Goal: Information Seeking & Learning: Learn about a topic

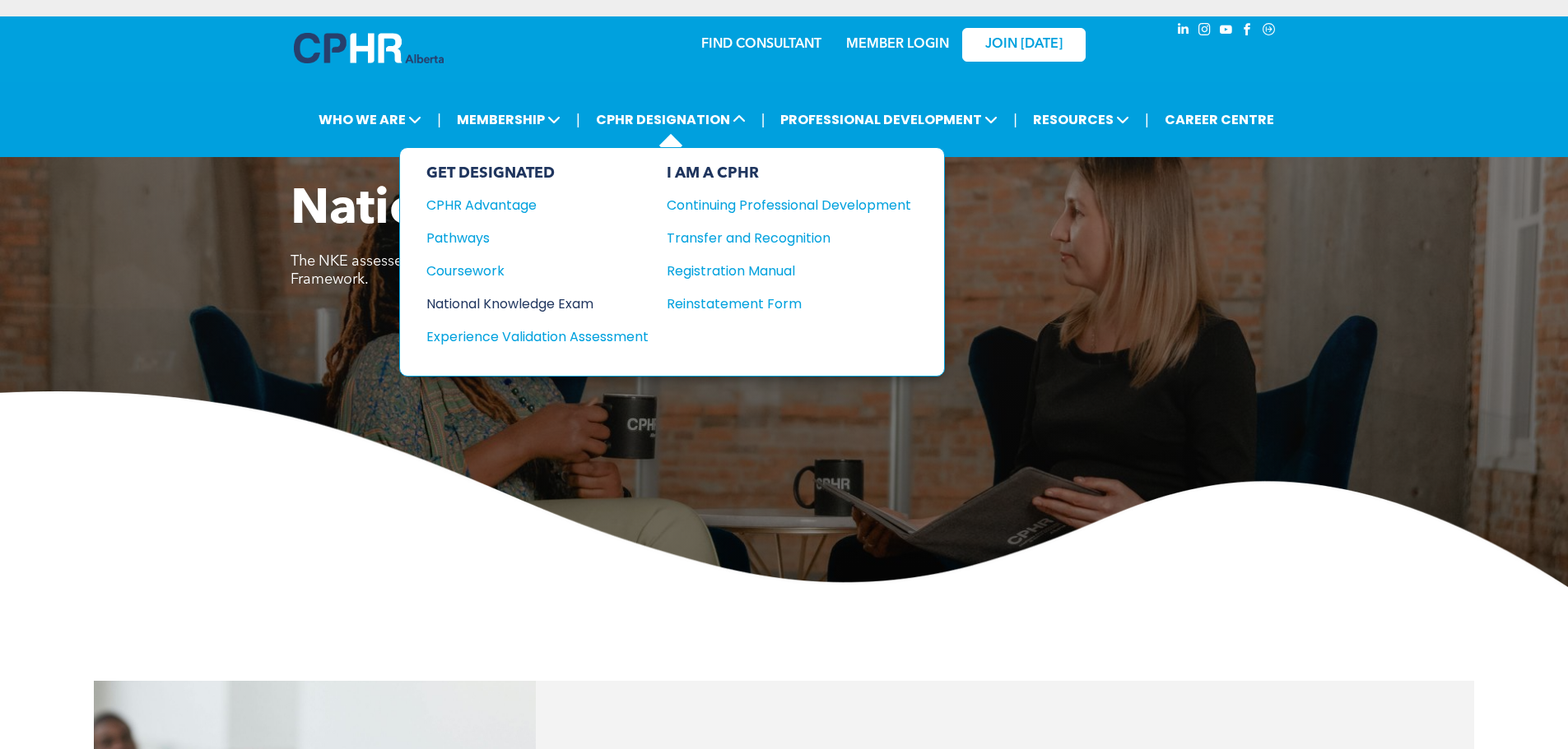
click at [535, 307] on div "National Knowledge Exam" at bounding box center [527, 304] width 200 height 21
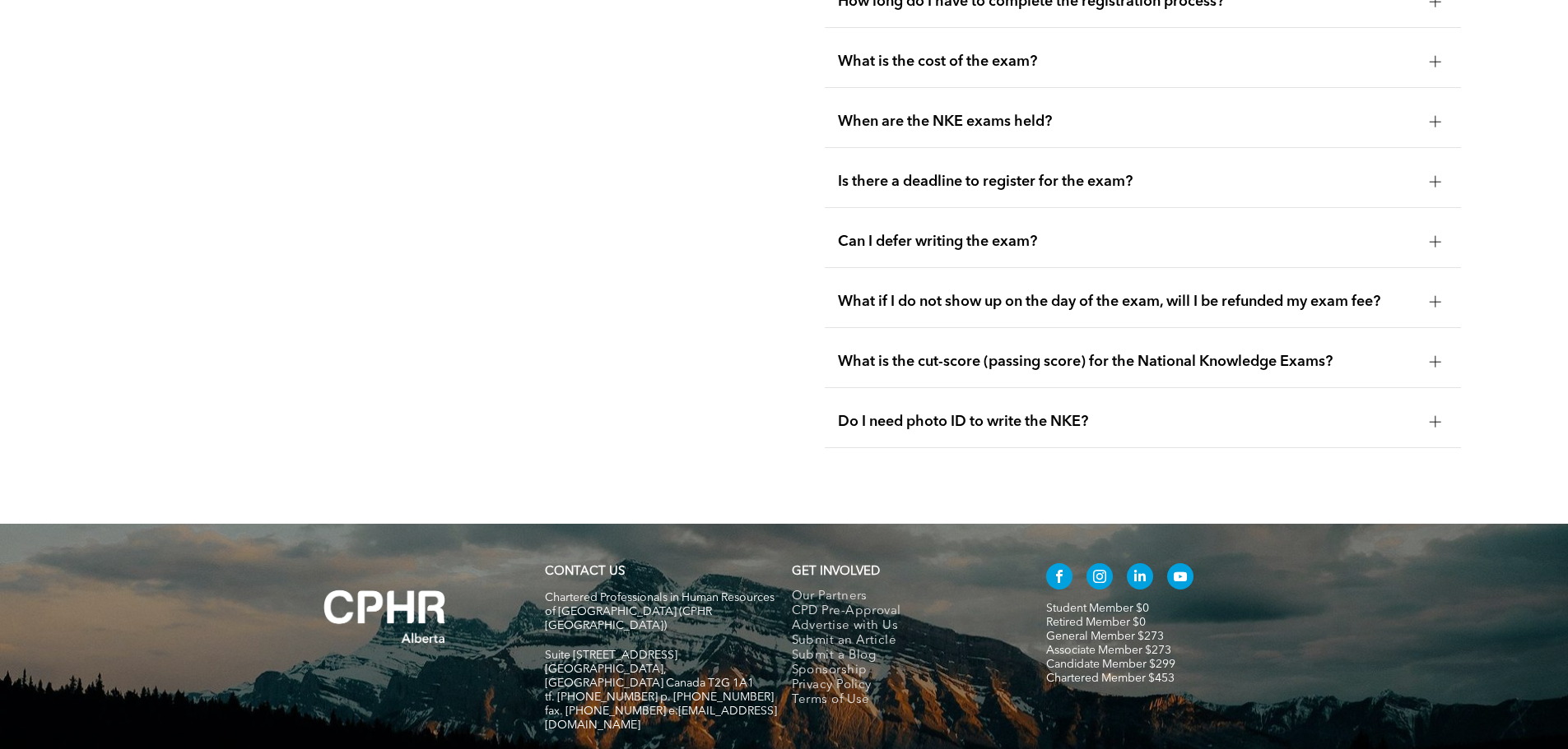
scroll to position [2451, 0]
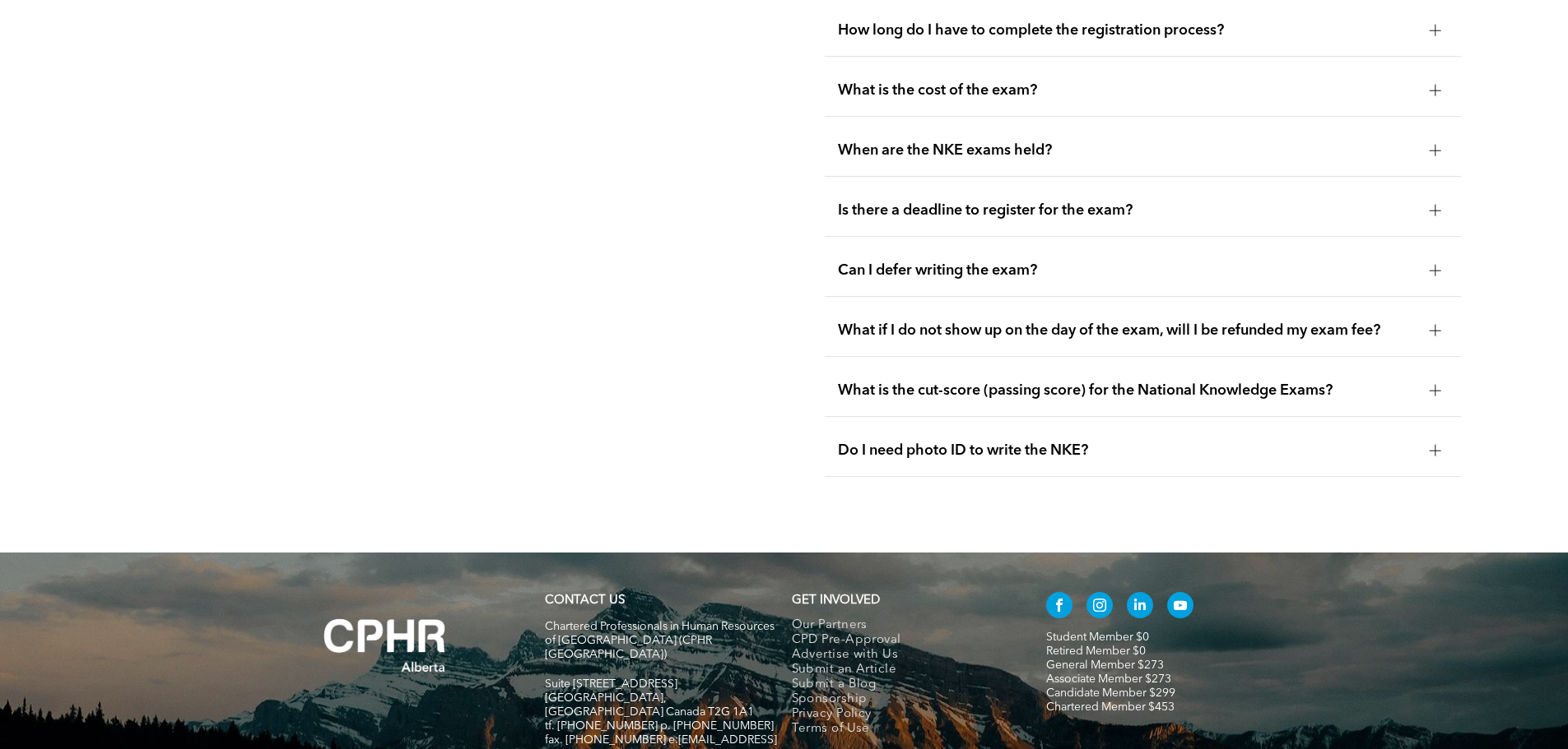
click at [930, 81] on span "What is the cost of the exam?" at bounding box center [1127, 90] width 578 height 18
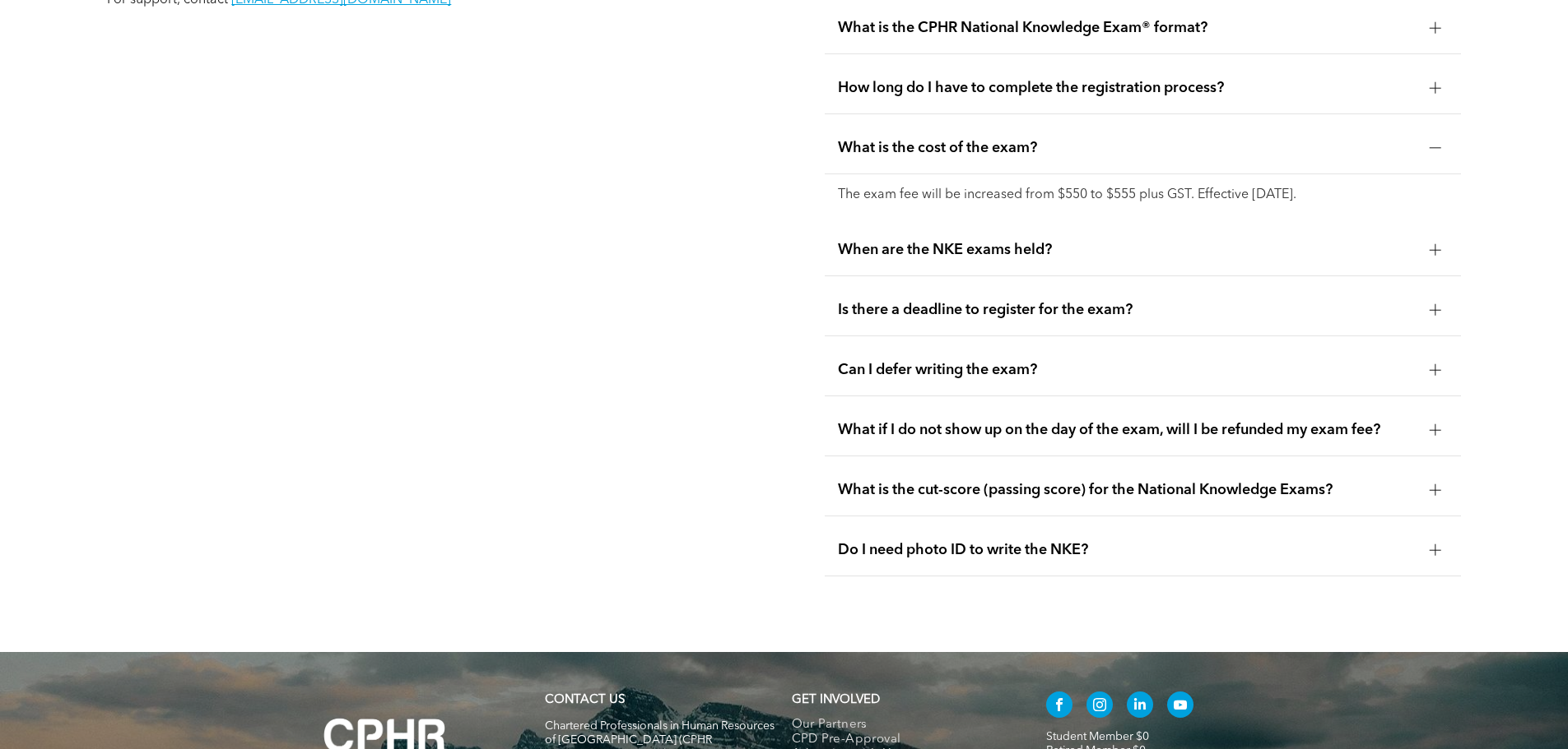
scroll to position [2368, 0]
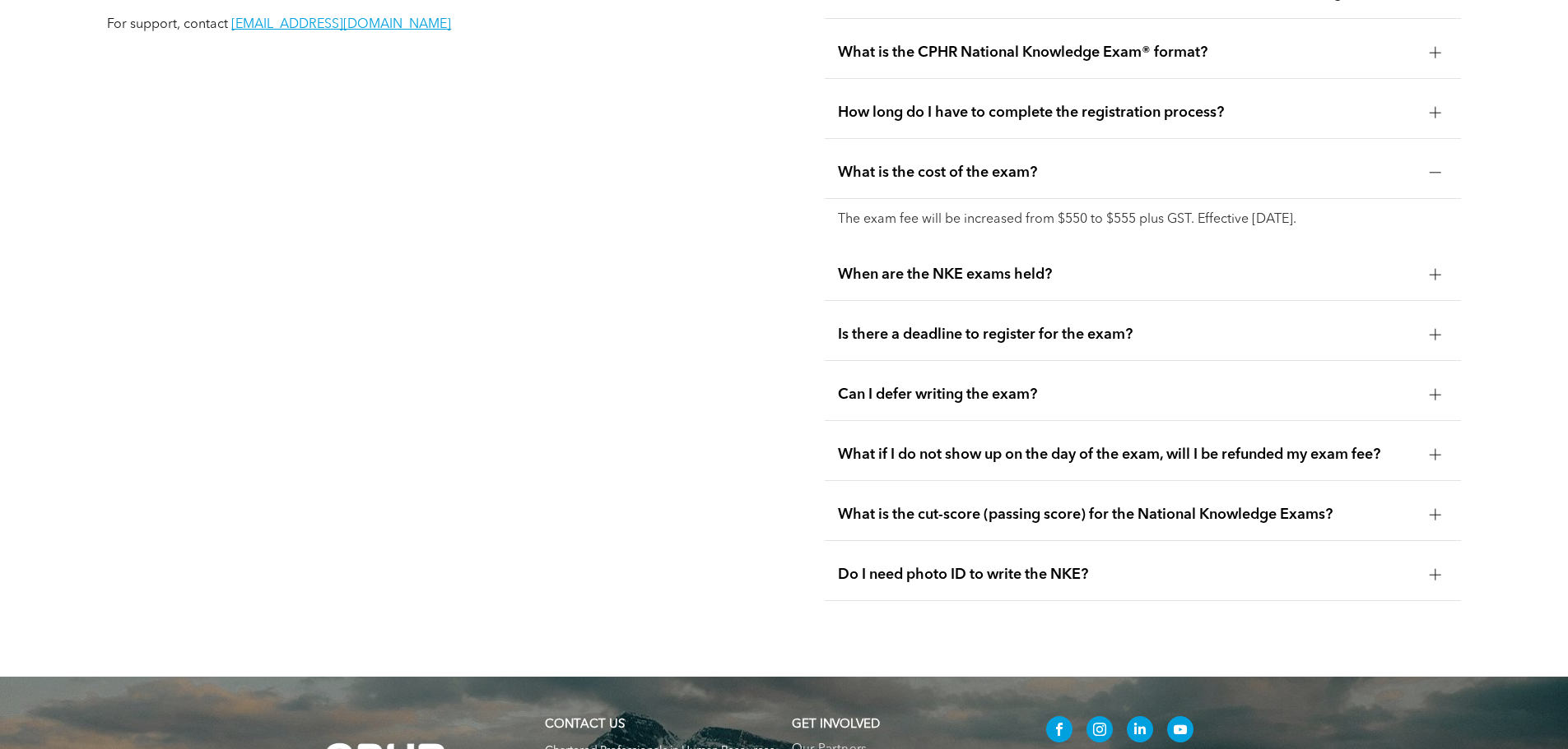
click at [983, 326] on span "Is there a deadline to register for the exam?" at bounding box center [1127, 334] width 578 height 18
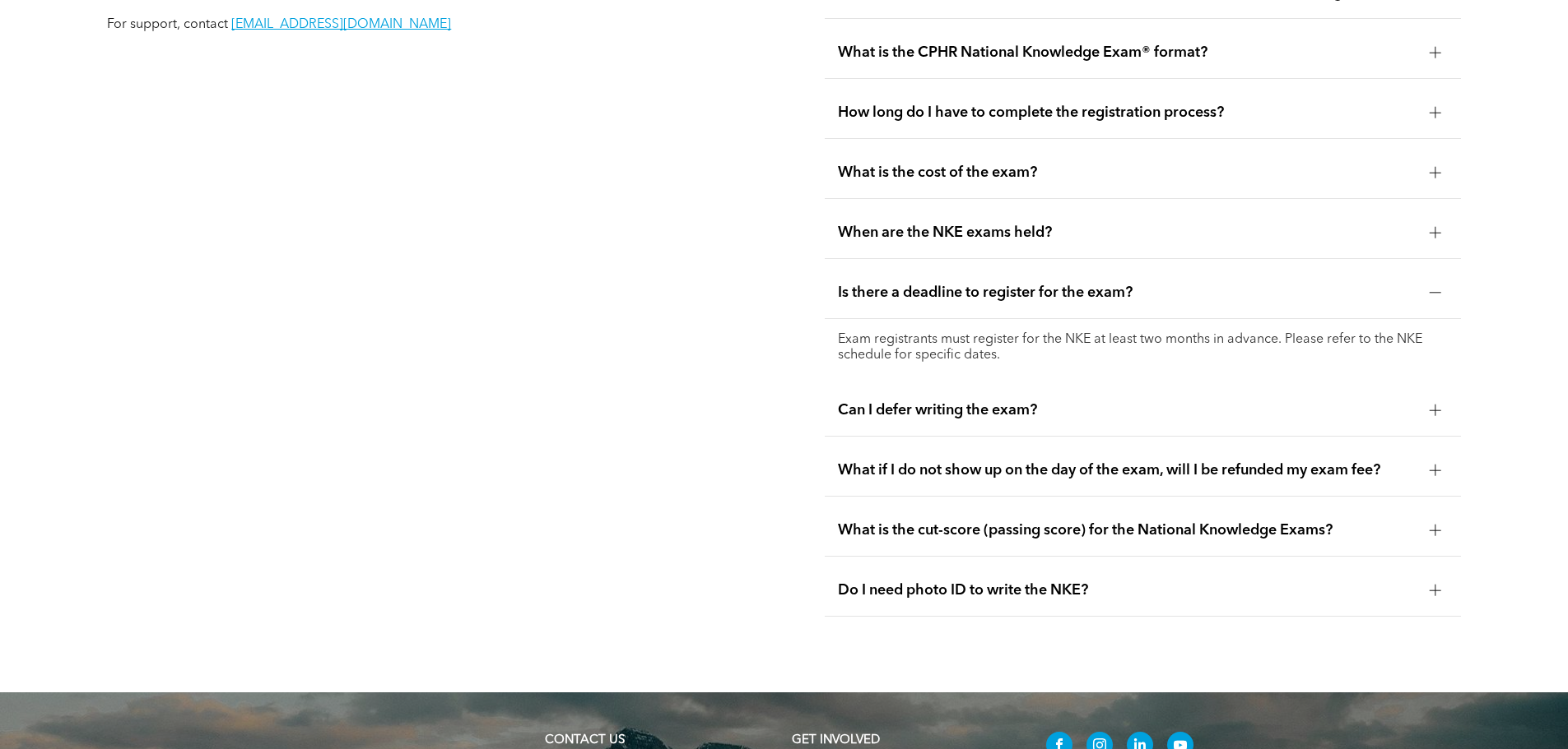
click at [991, 402] on span "Can I defer writing the exam?" at bounding box center [1127, 411] width 578 height 18
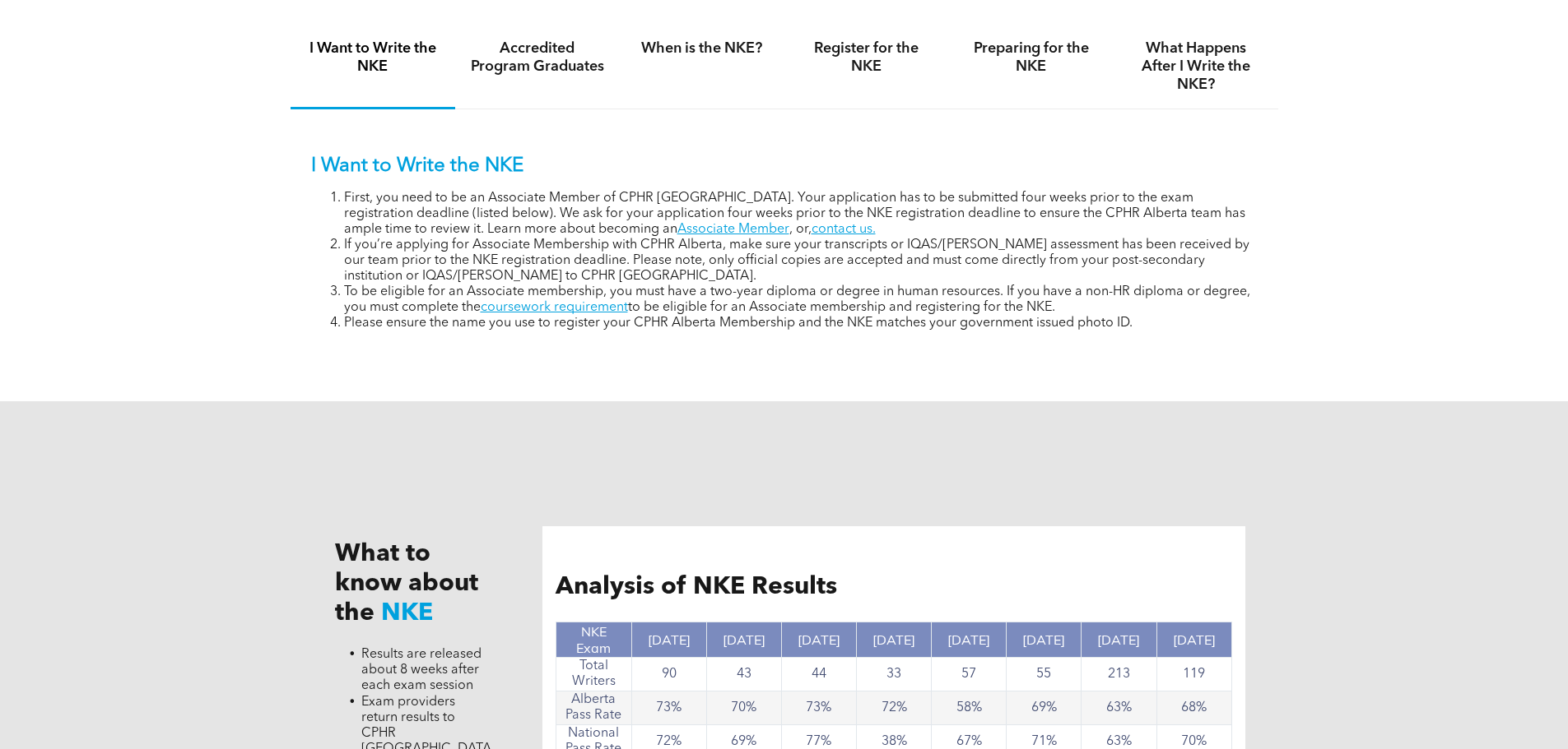
scroll to position [805, 0]
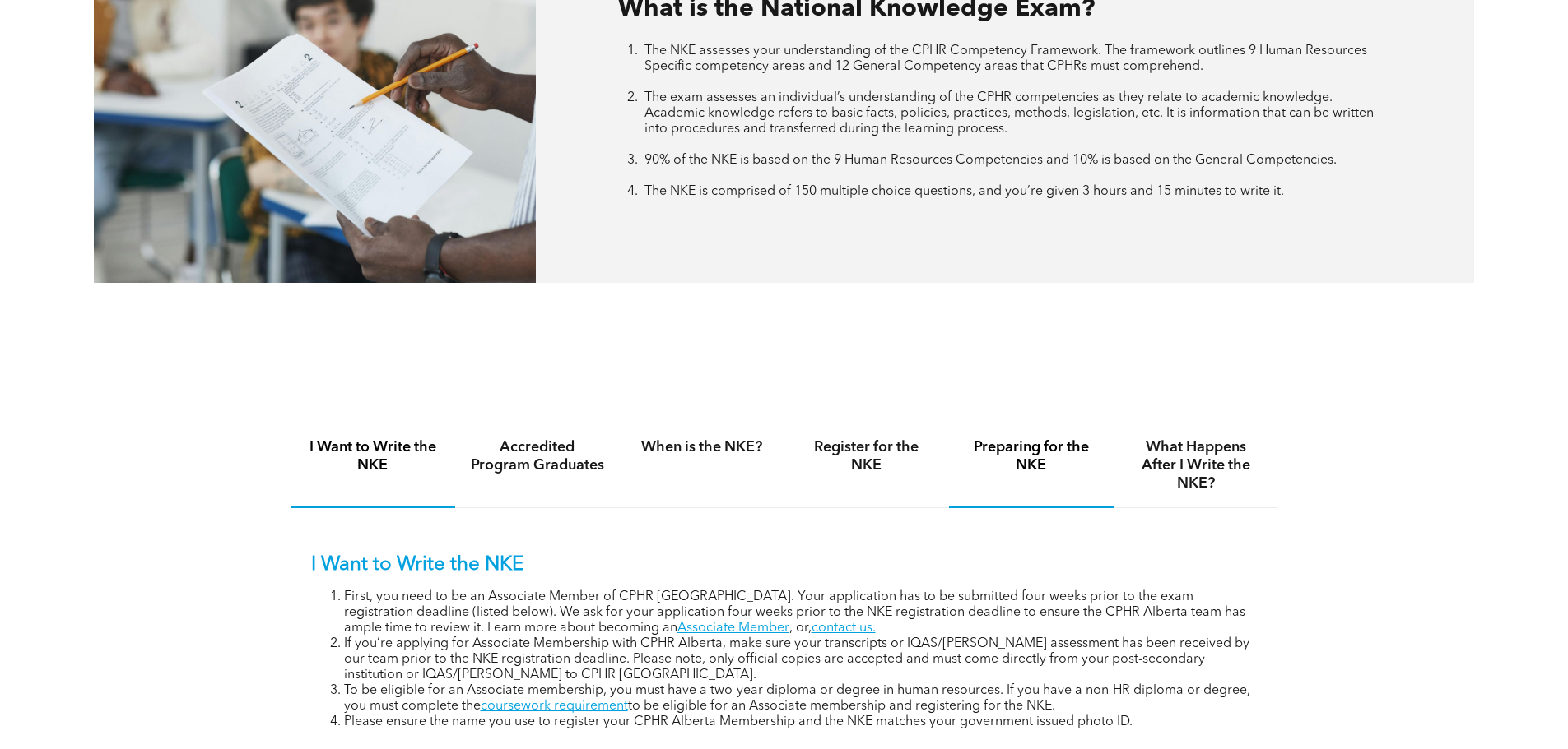
click at [1020, 455] on h4 "Preparing for the NKE" at bounding box center [1030, 456] width 135 height 37
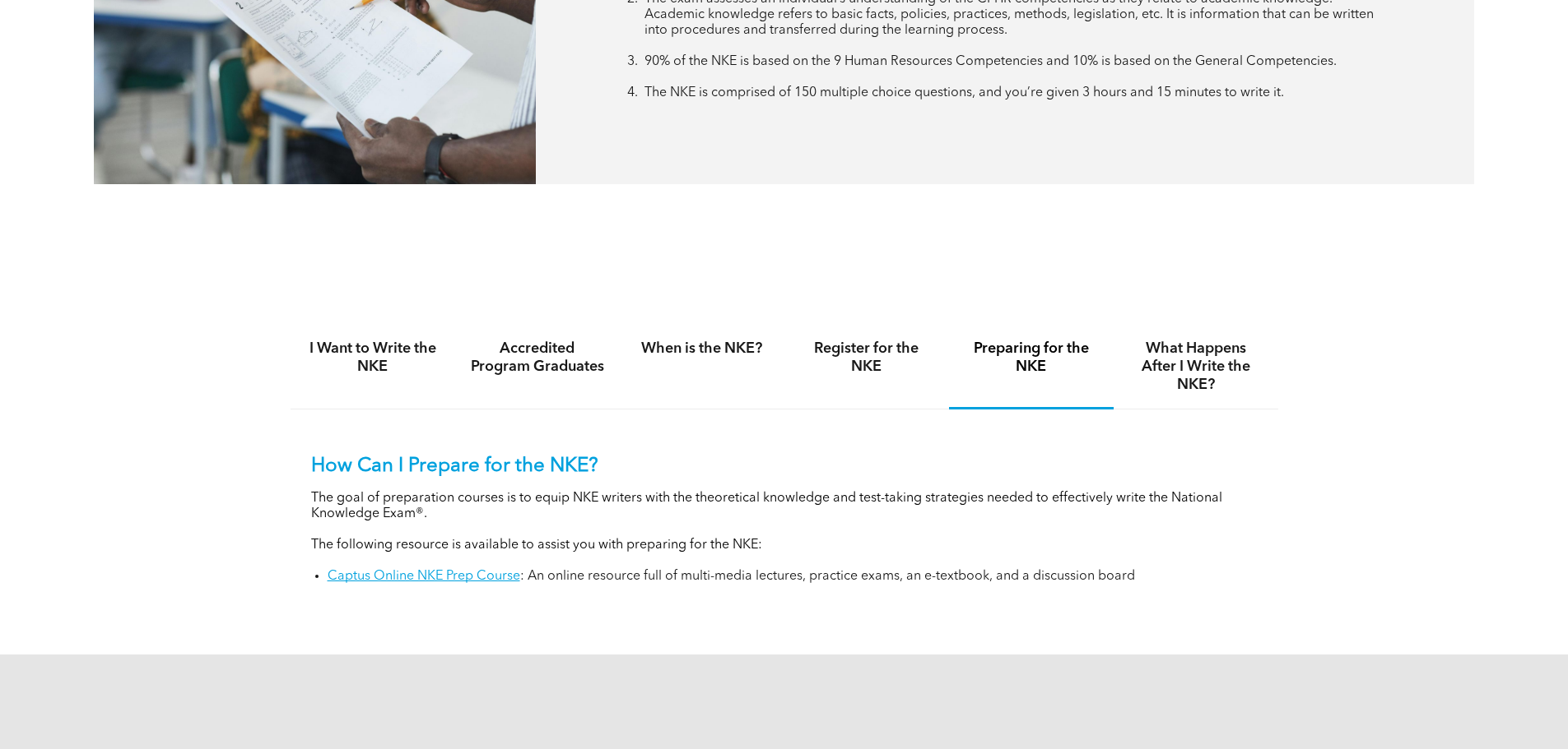
scroll to position [1052, 0]
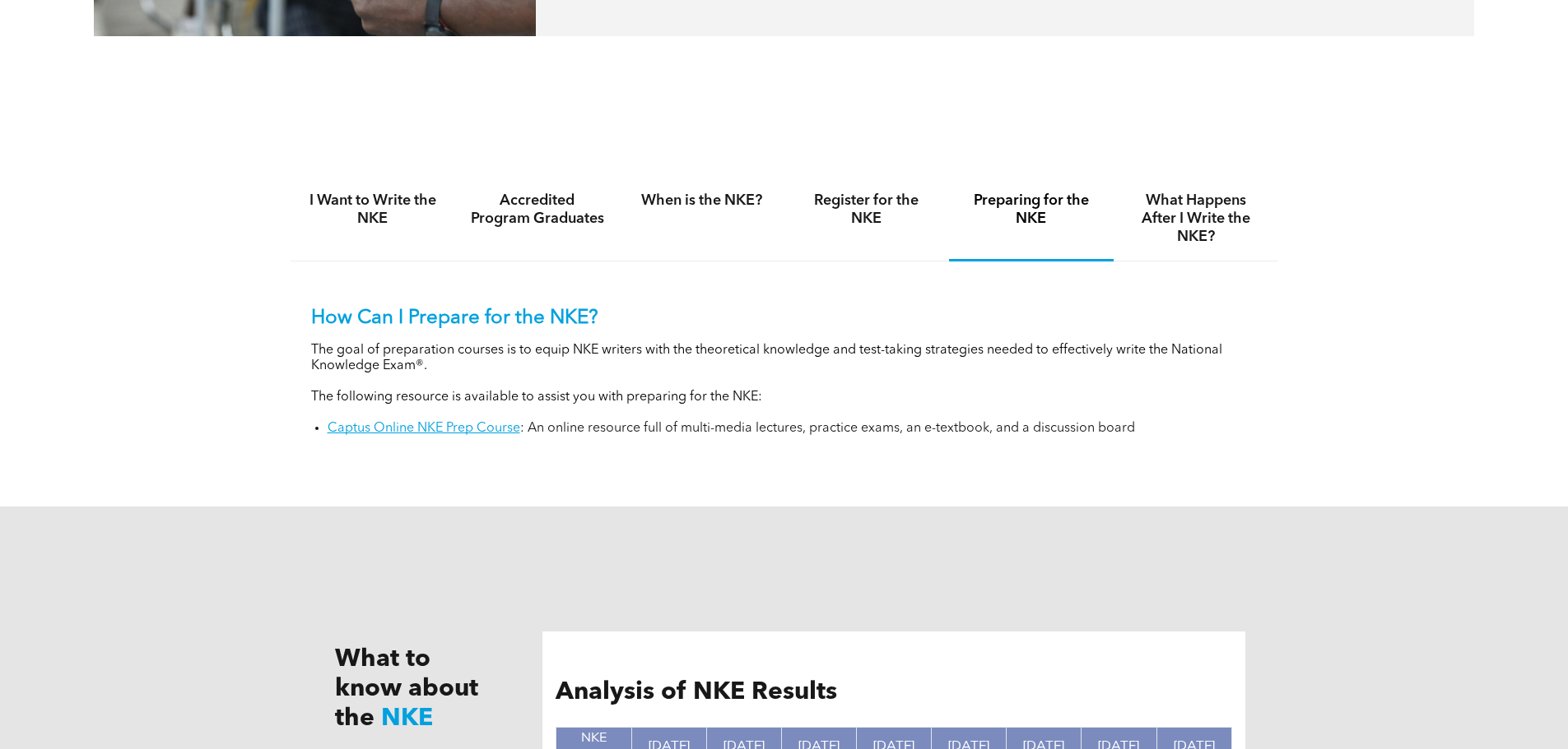
click at [497, 435] on div "How Can I Prepare for the NKE? The goal of preparation courses is to equip NKE …" at bounding box center [784, 359] width 988 height 196
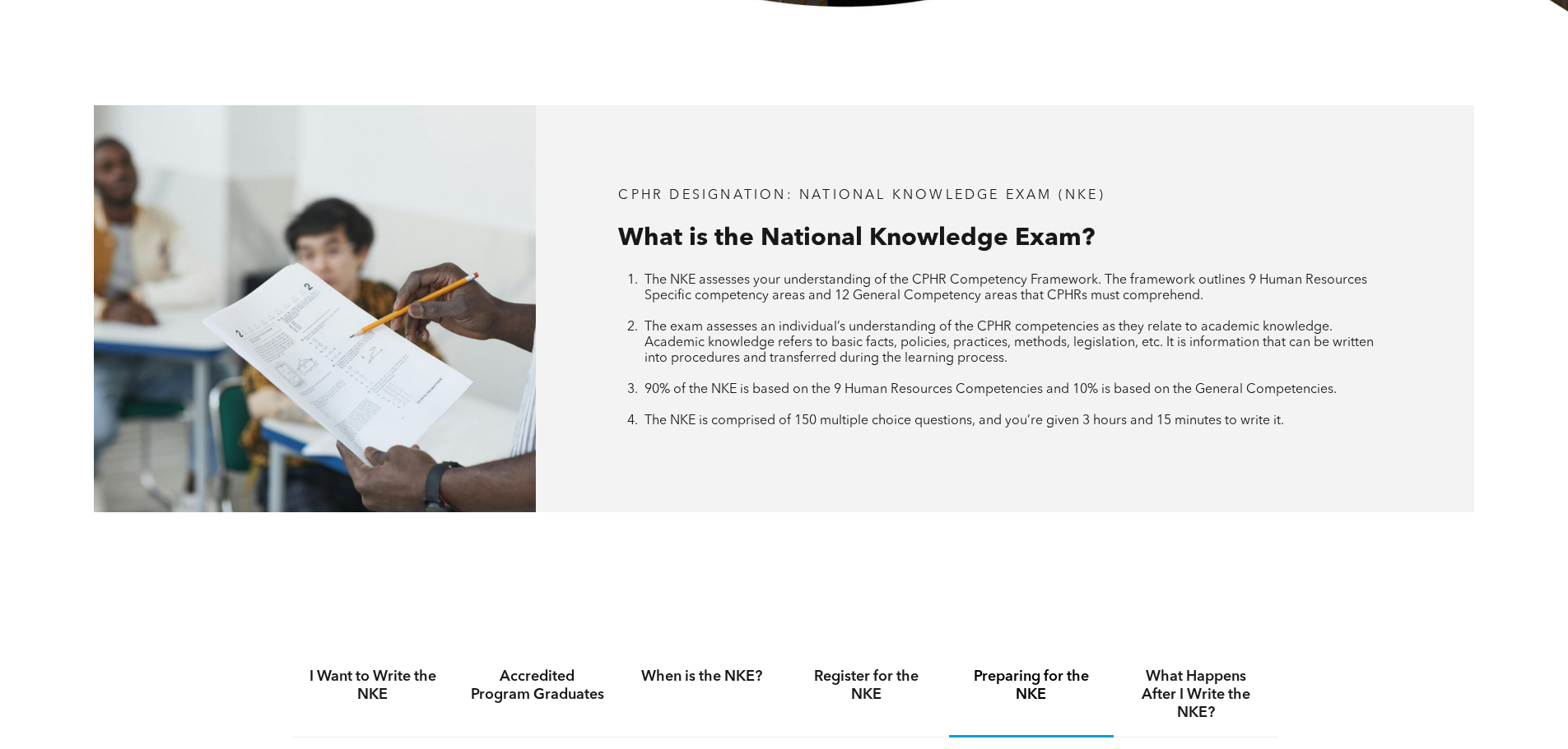
scroll to position [1152, 0]
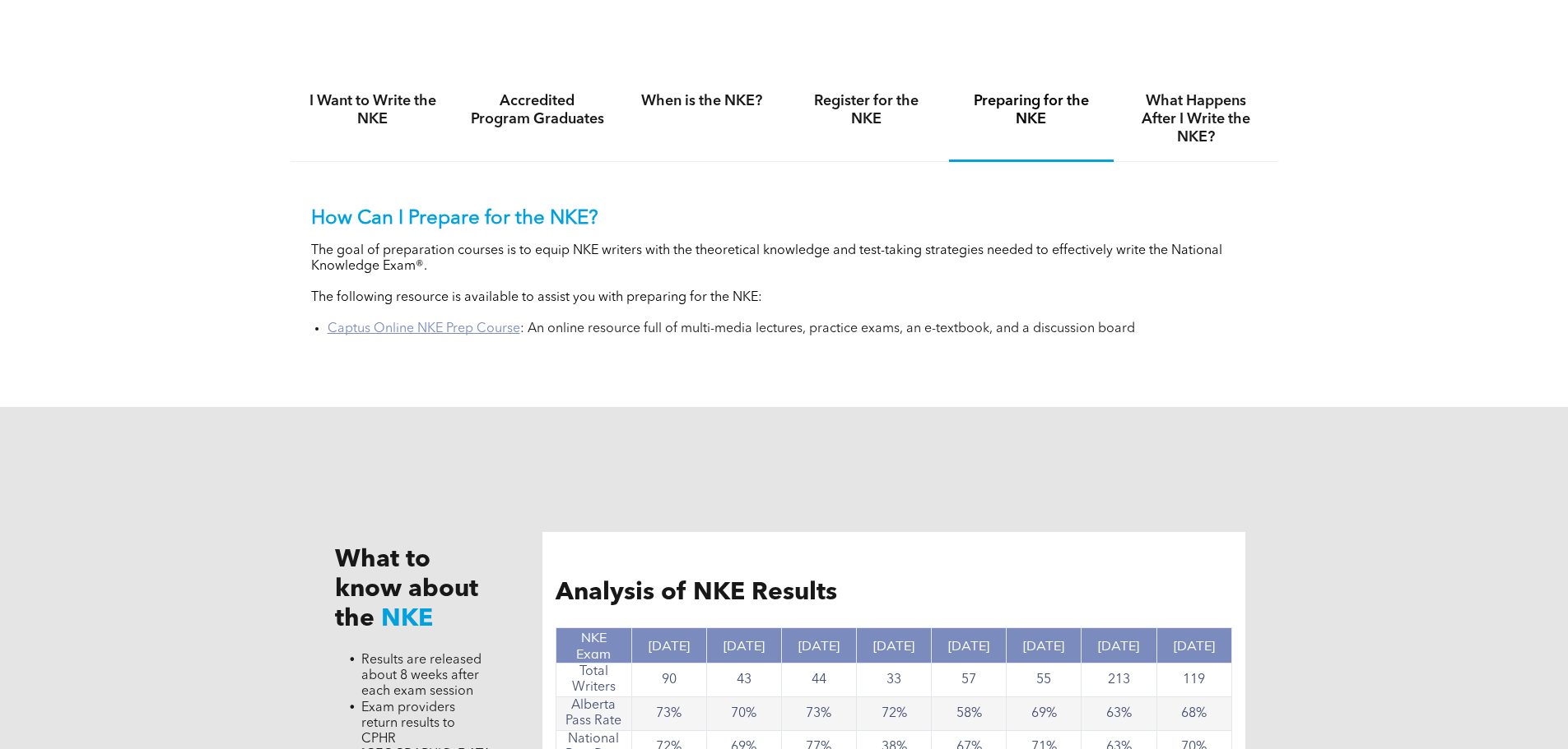
click at [496, 329] on link "Captus Online NKE Prep Course" at bounding box center [424, 328] width 193 height 13
